Goal: Task Accomplishment & Management: Manage account settings

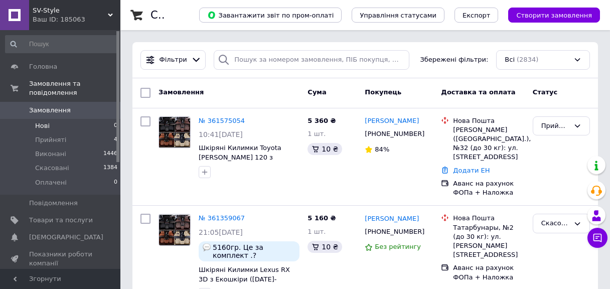
click at [34, 119] on li "Нові 0" at bounding box center [61, 126] width 123 height 14
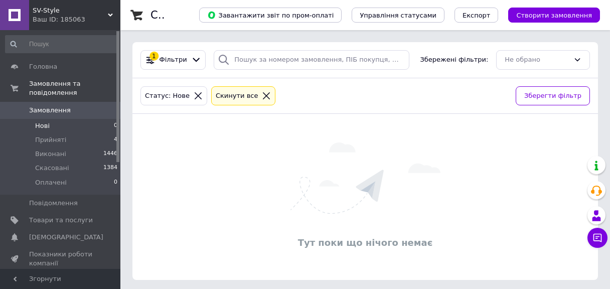
click at [46, 121] on span "Нові" at bounding box center [42, 125] width 15 height 9
click at [50, 119] on li "Нові 0" at bounding box center [61, 126] width 123 height 14
click at [42, 121] on span "Нові" at bounding box center [42, 125] width 15 height 9
click at [40, 121] on span "Нові" at bounding box center [42, 125] width 15 height 9
click at [37, 121] on span "Нові" at bounding box center [42, 125] width 15 height 9
